Goal: Task Accomplishment & Management: Manage account settings

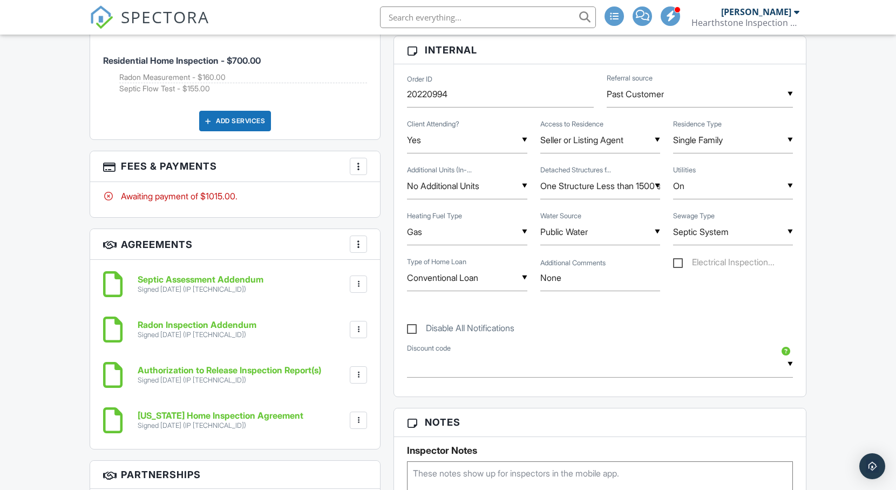
scroll to position [673, 0]
click at [356, 165] on div at bounding box center [358, 166] width 11 height 11
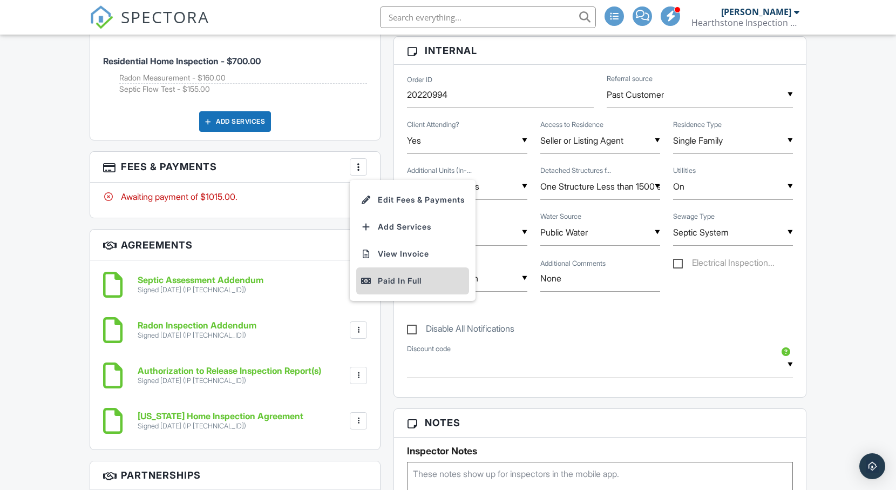
click at [399, 282] on div "Paid In Full" at bounding box center [413, 280] width 104 height 13
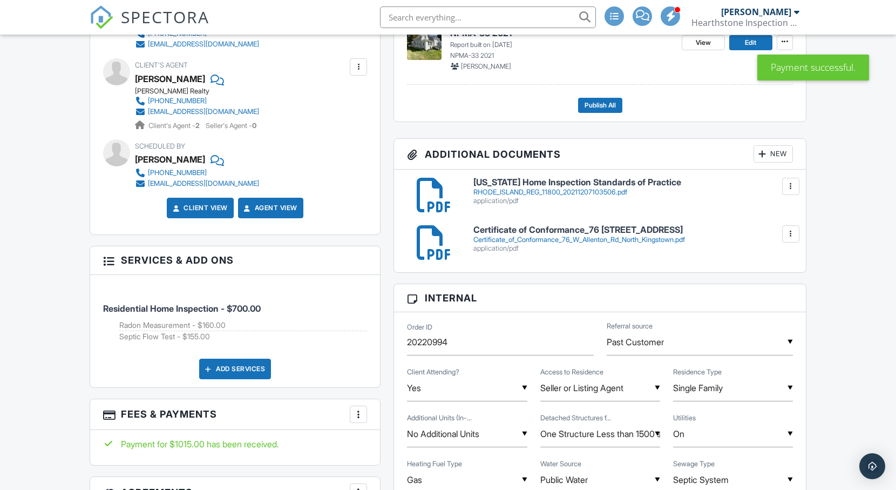
scroll to position [500, 0]
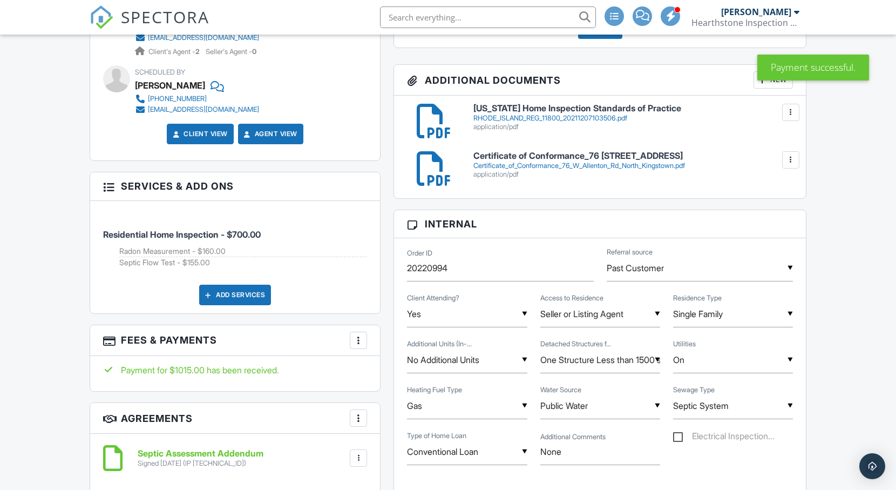
click at [355, 339] on div at bounding box center [358, 340] width 11 height 11
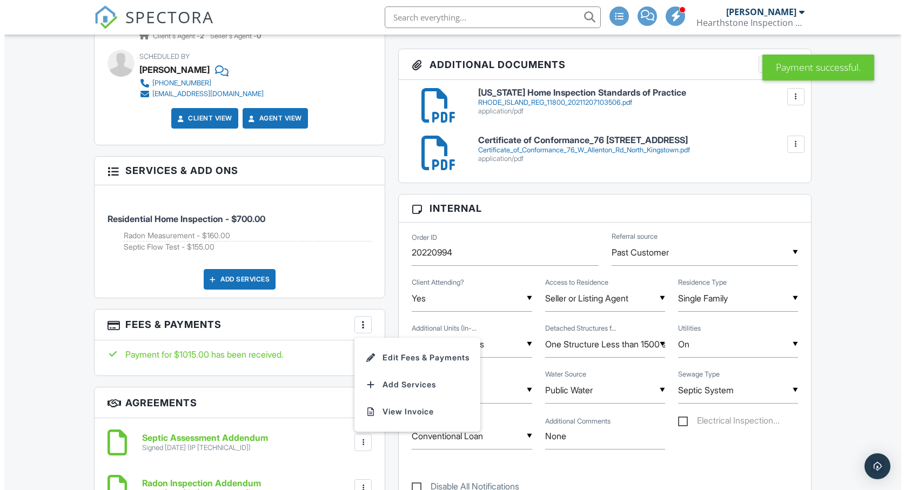
scroll to position [576, 0]
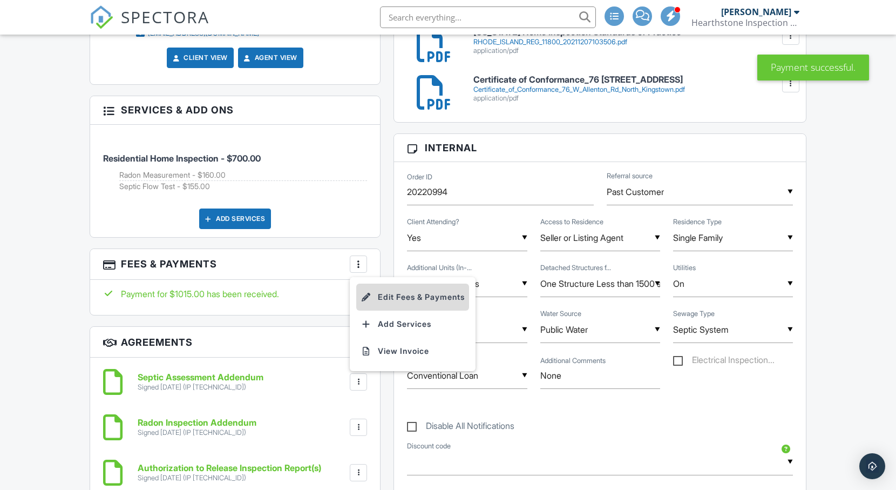
click at [402, 304] on li "Edit Fees & Payments" at bounding box center [412, 297] width 113 height 27
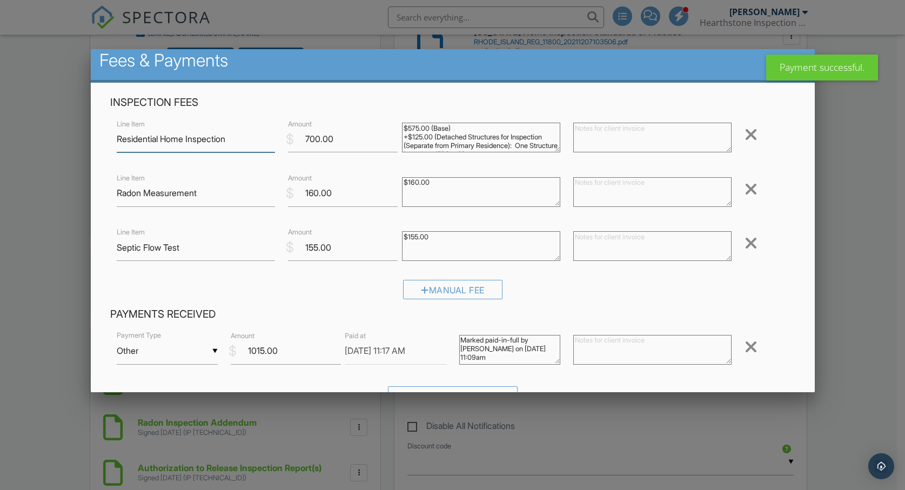
scroll to position [18, 0]
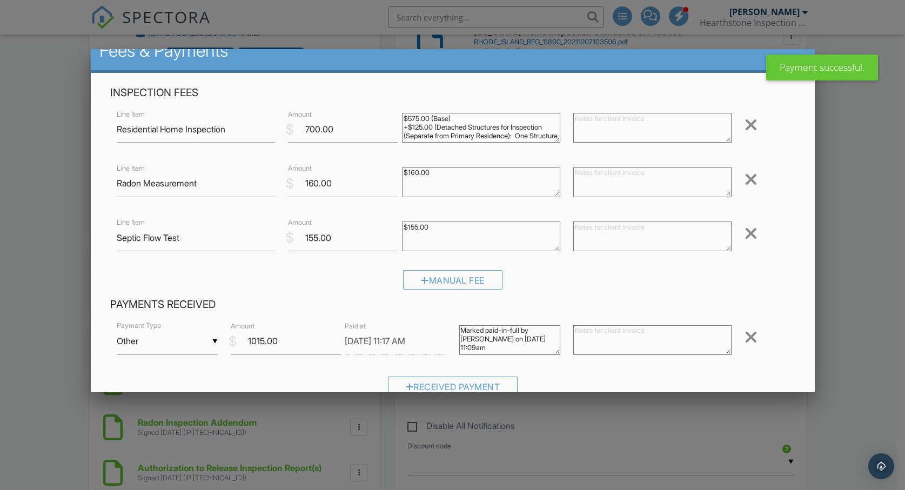
click at [211, 335] on input "Other" at bounding box center [167, 341] width 101 height 26
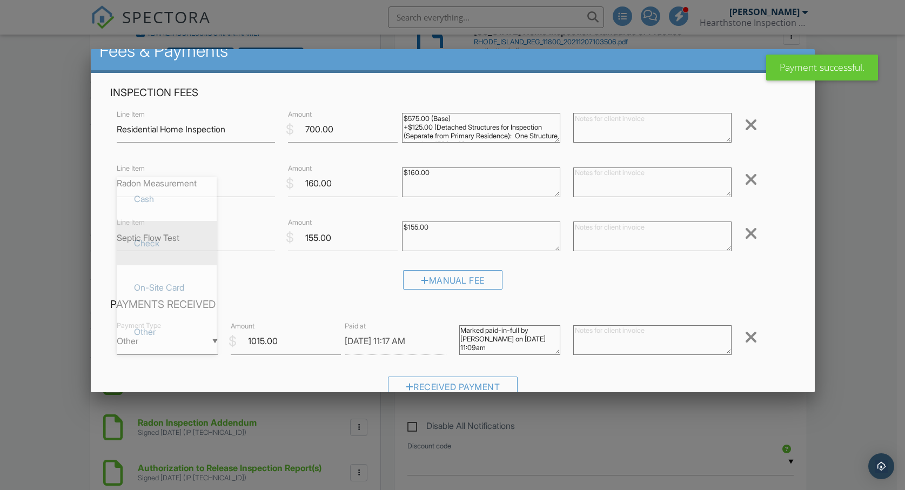
click at [168, 242] on span "Check" at bounding box center [166, 243] width 83 height 27
type input "Check"
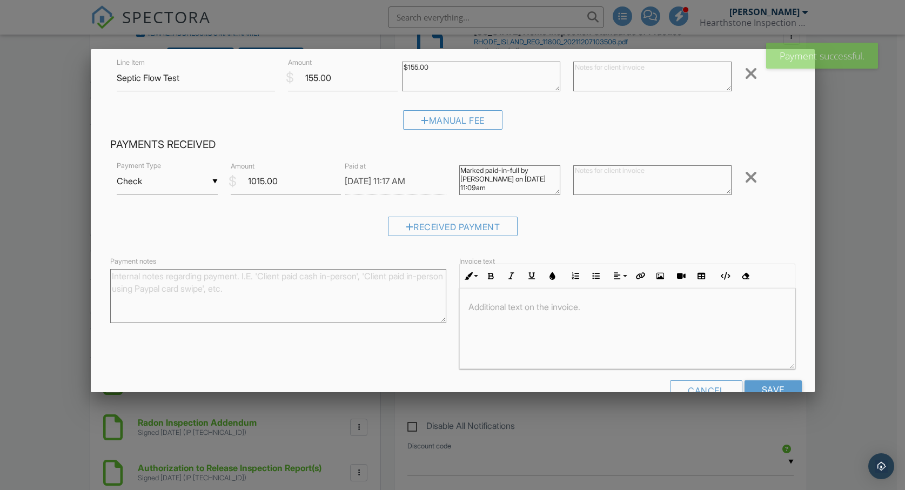
scroll to position [204, 0]
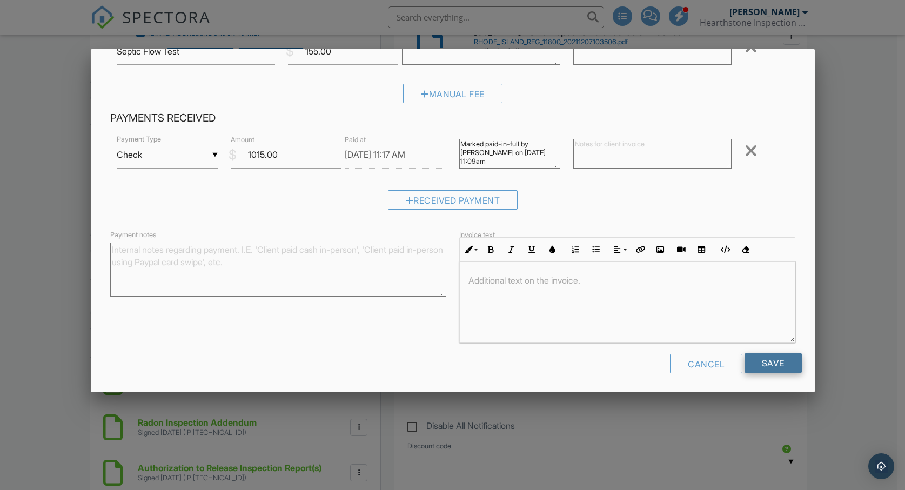
click at [767, 364] on input "Save" at bounding box center [772, 362] width 57 height 19
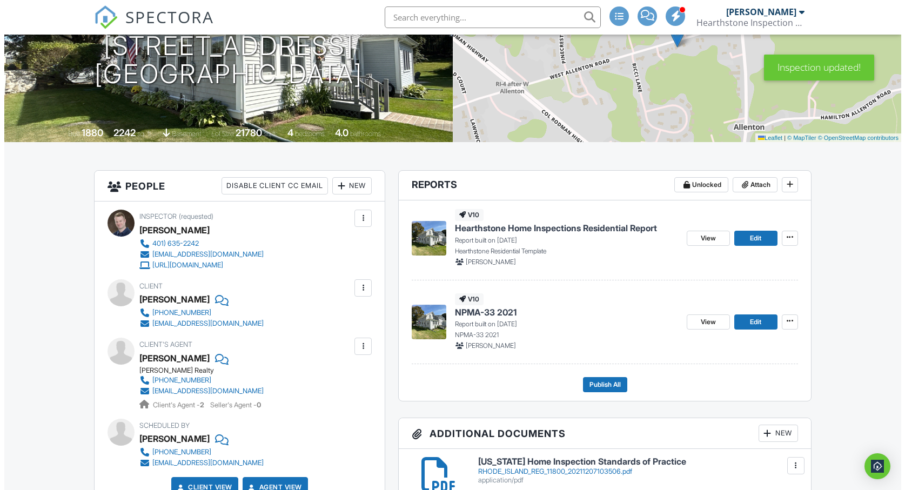
scroll to position [145, 0]
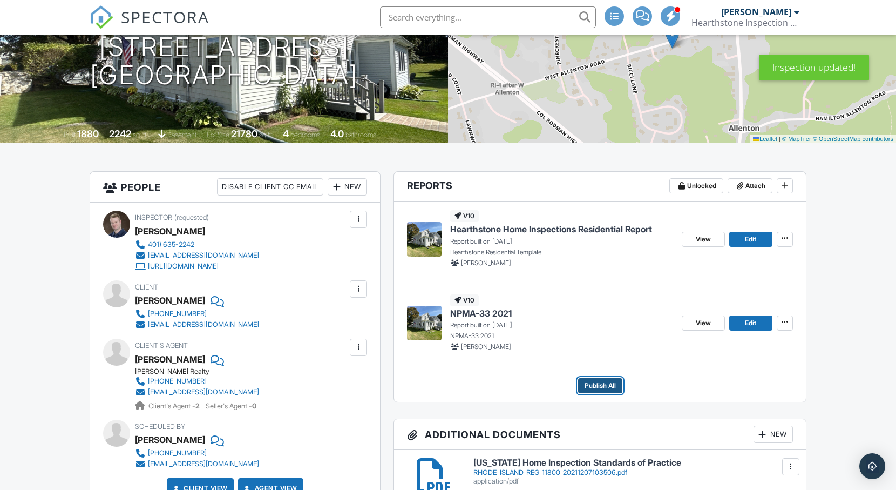
click at [601, 384] on span "Publish All" at bounding box center [600, 385] width 31 height 11
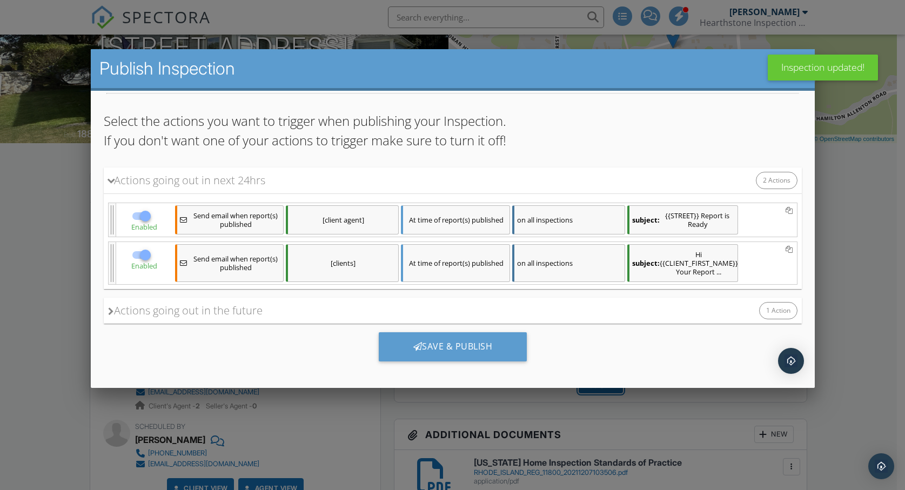
scroll to position [91, 0]
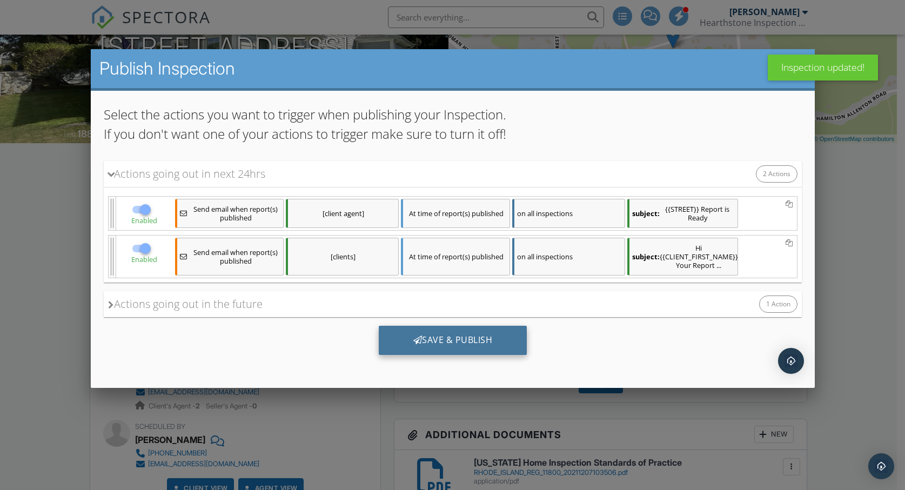
click at [456, 341] on div "Save & Publish" at bounding box center [452, 339] width 149 height 29
